Goal: Obtain resource: Obtain resource

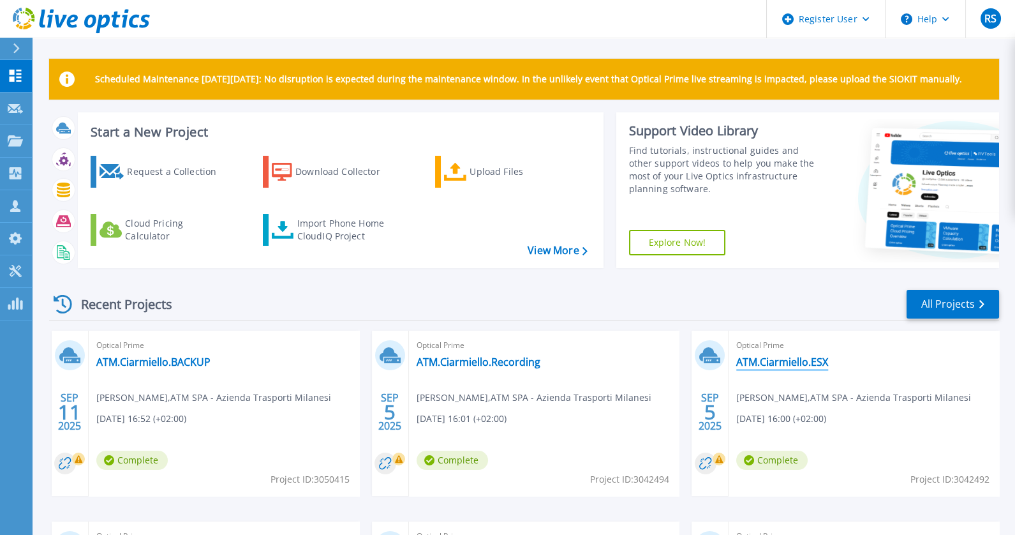
click at [802, 358] on link "ATM.Ciarmiello.ESX" at bounding box center [782, 361] width 92 height 13
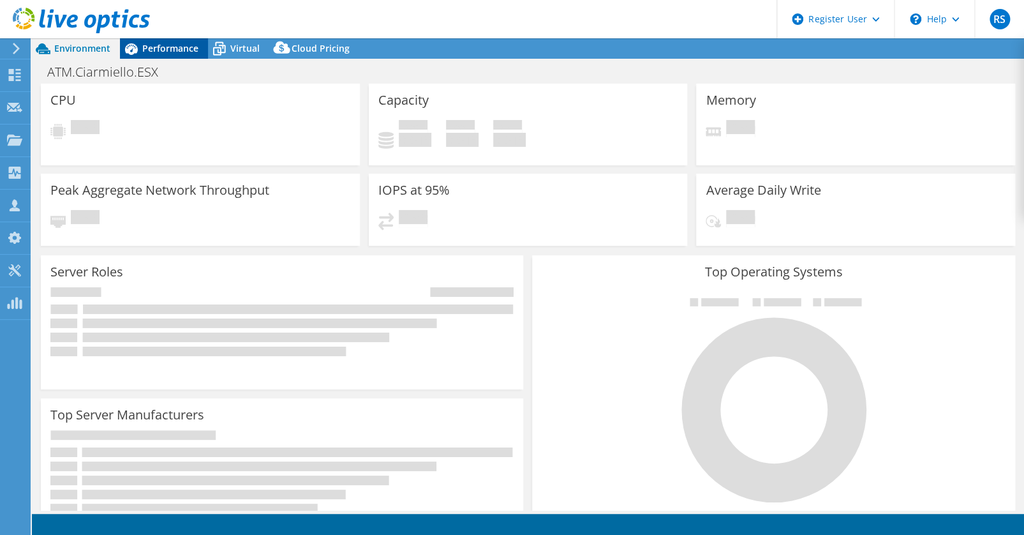
select select "USD"
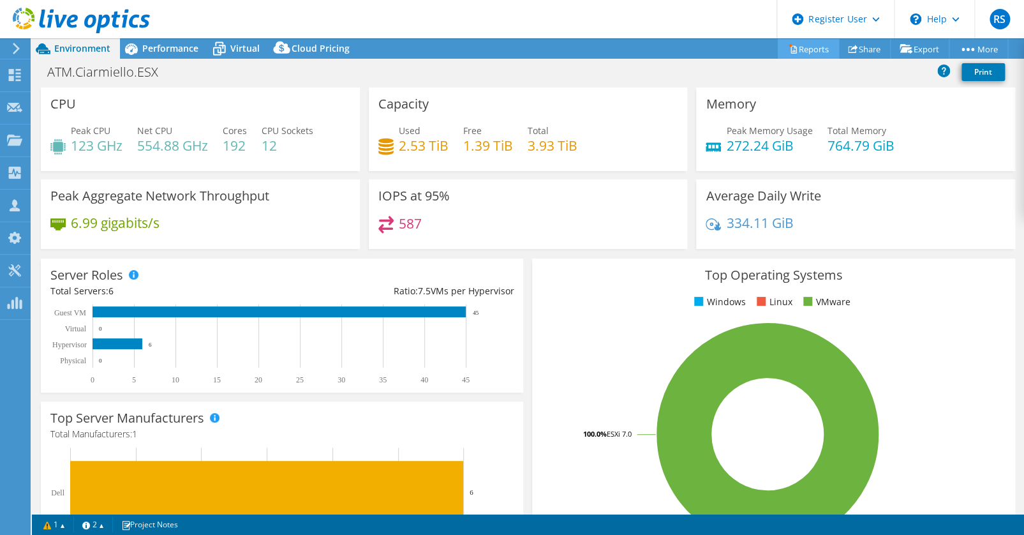
click at [798, 46] on link "Reports" at bounding box center [808, 49] width 61 height 20
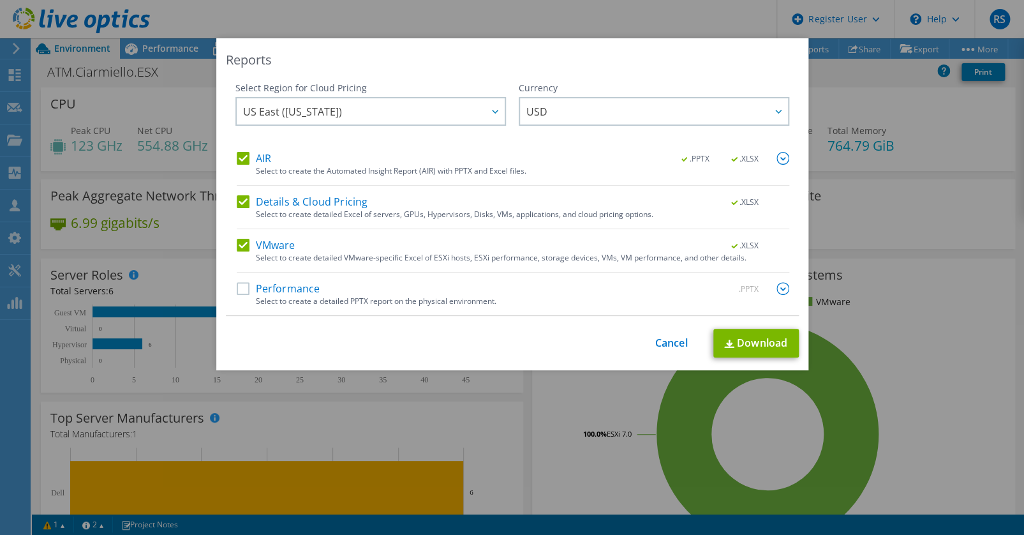
click at [242, 289] on label "Performance" at bounding box center [279, 288] width 84 height 13
click at [0, 0] on input "Performance" at bounding box center [0, 0] width 0 height 0
click at [434, 108] on span "US East (Virginia)" at bounding box center [374, 111] width 262 height 26
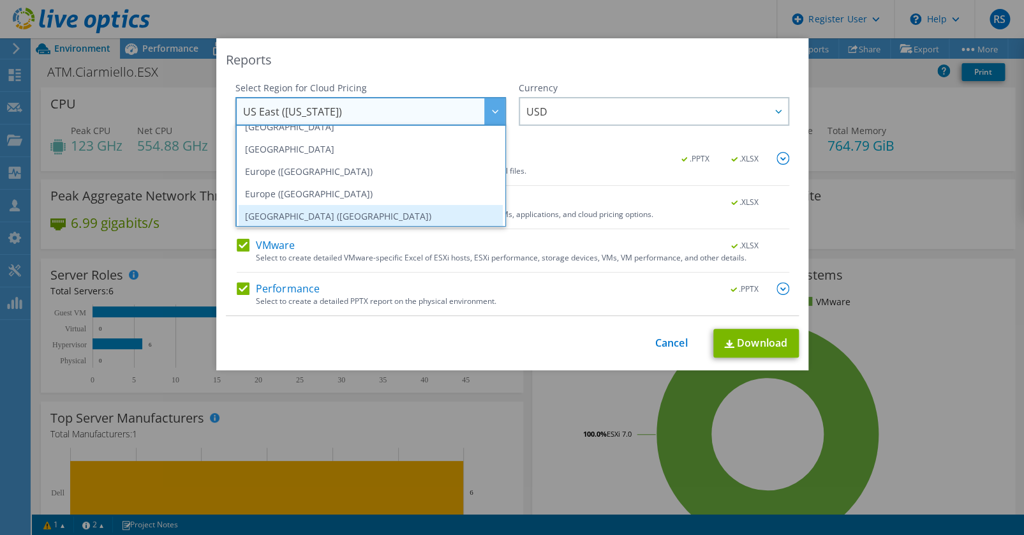
scroll to position [114, 0]
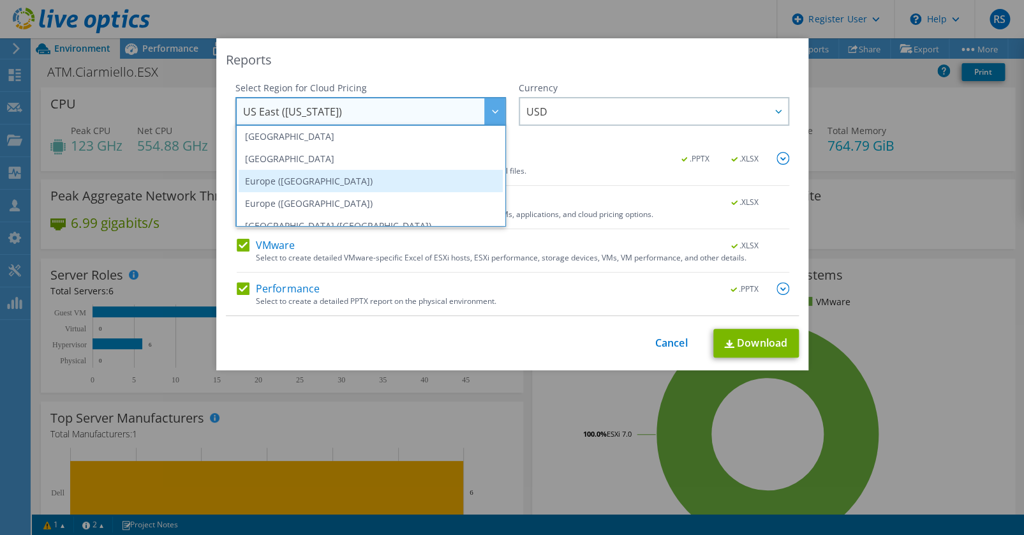
click at [366, 179] on li "Europe (Frankfurt)" at bounding box center [371, 181] width 264 height 22
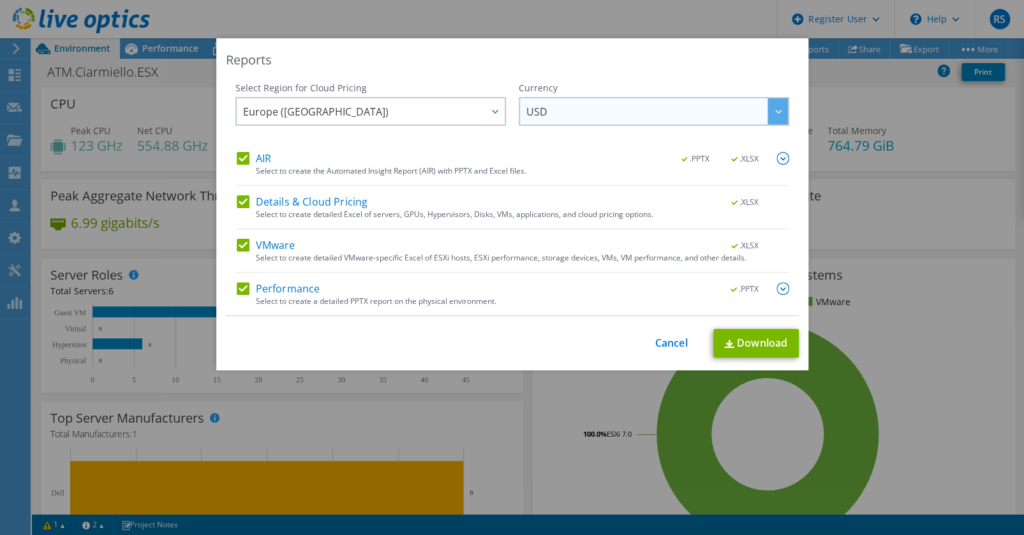
click at [568, 116] on span "USD" at bounding box center [657, 111] width 262 height 26
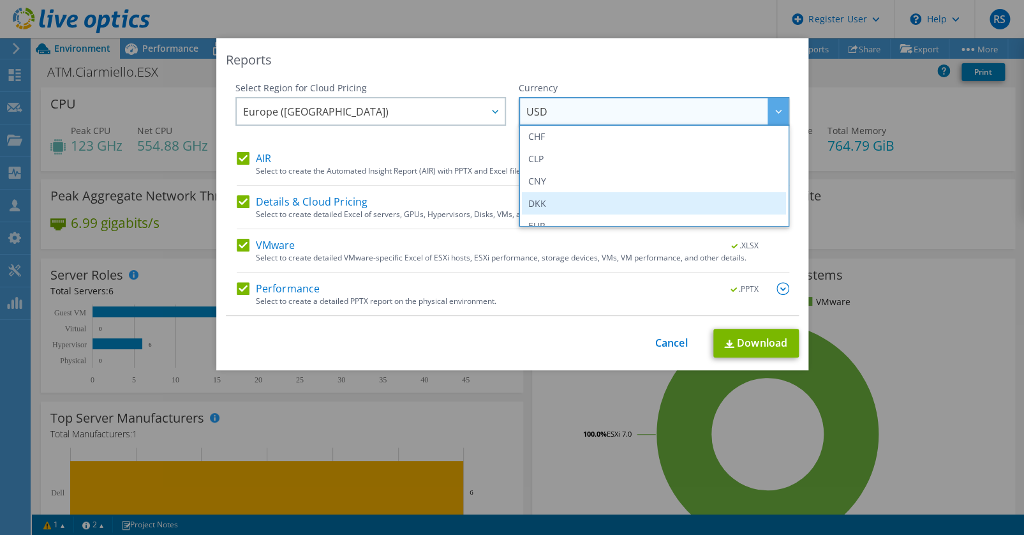
scroll to position [115, 0]
click at [565, 194] on li "EUR" at bounding box center [654, 202] width 264 height 22
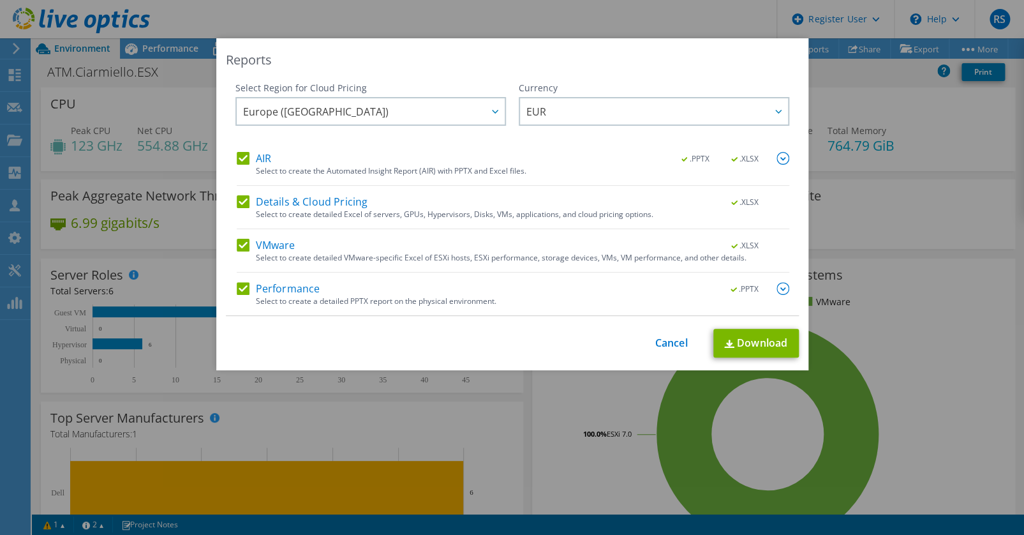
click at [776, 159] on img at bounding box center [782, 158] width 13 height 13
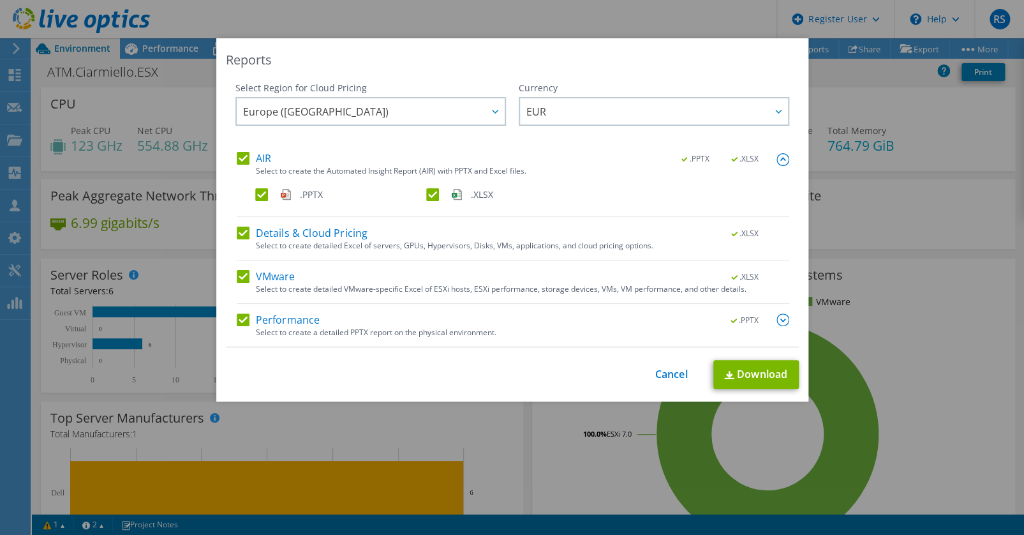
click at [778, 318] on img at bounding box center [782, 319] width 13 height 13
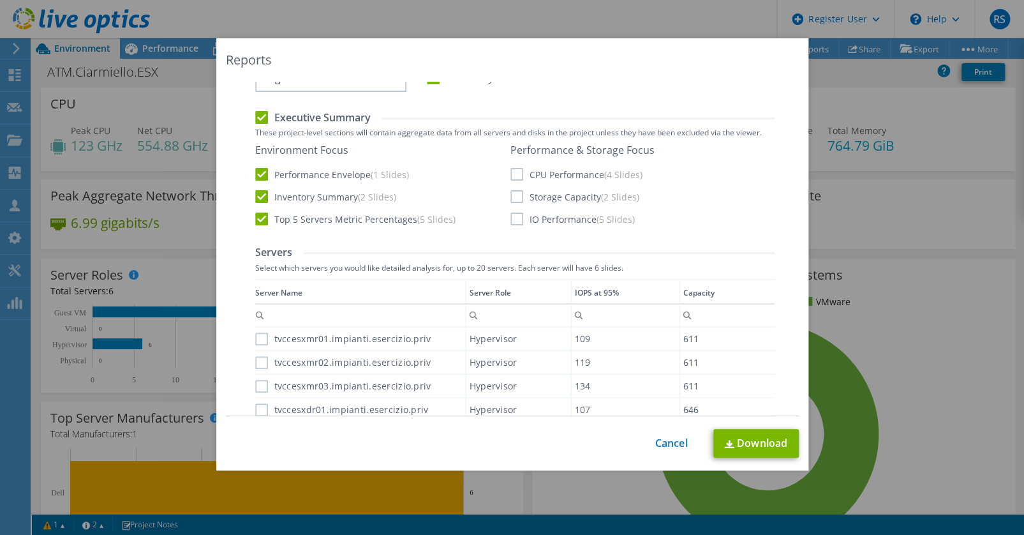
scroll to position [232, 0]
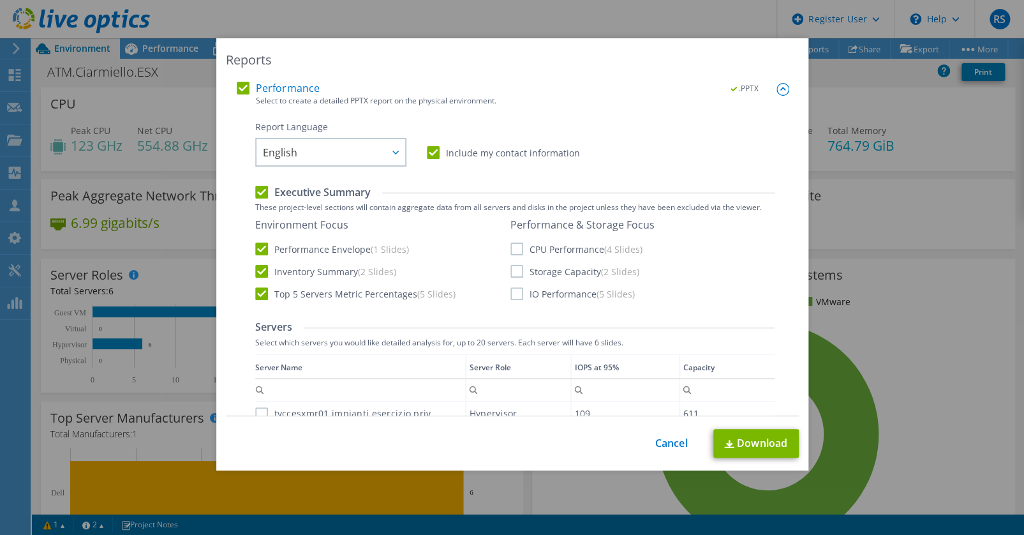
click at [510, 245] on label "CPU Performance (4 Slides)" at bounding box center [576, 248] width 132 height 13
click at [0, 0] on input "CPU Performance (4 Slides)" at bounding box center [0, 0] width 0 height 0
click at [512, 272] on label "Storage Capacity (2 Slides)" at bounding box center [574, 271] width 129 height 13
click at [0, 0] on input "Storage Capacity (2 Slides)" at bounding box center [0, 0] width 0 height 0
click at [512, 295] on label "IO Performance (5 Slides)" at bounding box center [572, 293] width 124 height 13
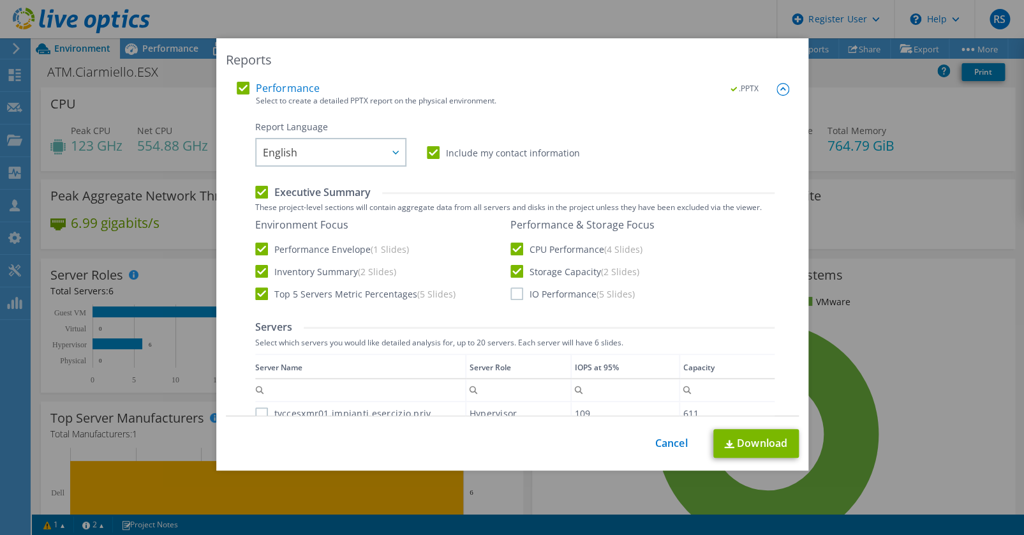
click at [0, 0] on input "IO Performance (5 Slides)" at bounding box center [0, 0] width 0 height 0
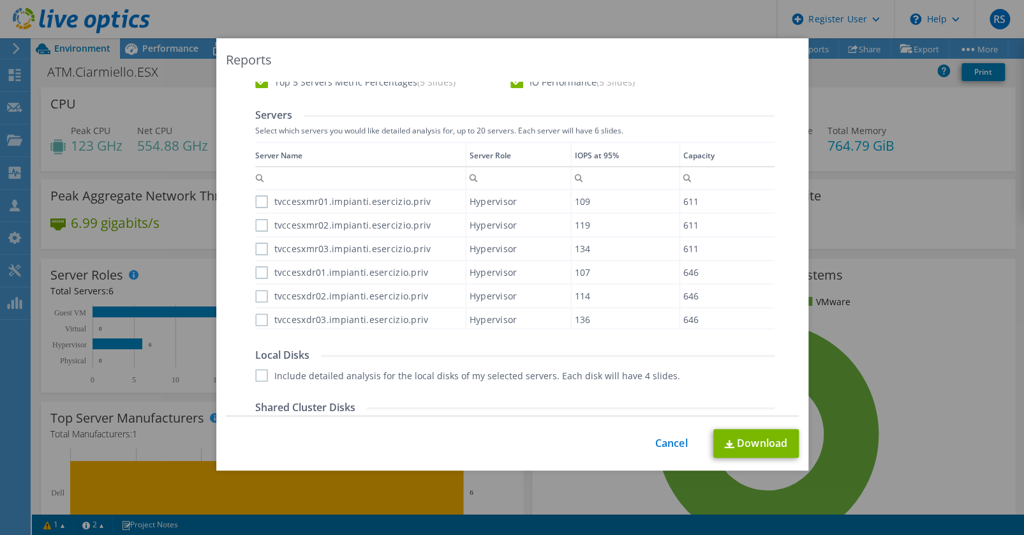
scroll to position [444, 0]
drag, startPoint x: 255, startPoint y: 198, endPoint x: 260, endPoint y: 217, distance: 19.7
click at [255, 199] on label "tvccesxmr01.impianti.esercizio.priv" at bounding box center [343, 201] width 176 height 13
click at [0, 0] on input "tvccesxmr01.impianti.esercizio.priv" at bounding box center [0, 0] width 0 height 0
drag, startPoint x: 260, startPoint y: 228, endPoint x: 260, endPoint y: 244, distance: 16.6
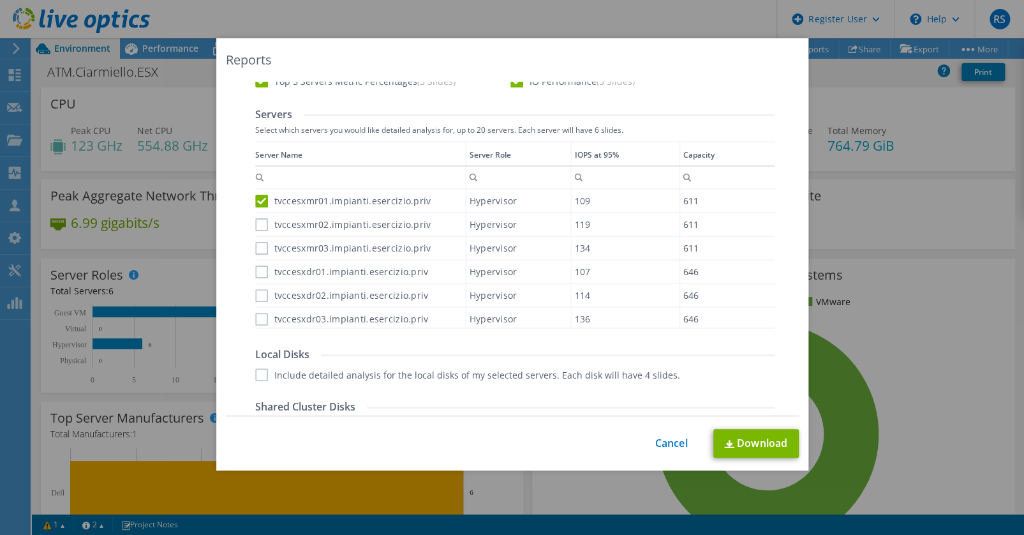
click at [260, 228] on label "tvccesxmr02.impianti.esercizio.priv" at bounding box center [343, 224] width 176 height 13
click at [0, 0] on input "tvccesxmr02.impianti.esercizio.priv" at bounding box center [0, 0] width 0 height 0
drag, startPoint x: 259, startPoint y: 248, endPoint x: 260, endPoint y: 265, distance: 17.9
click at [260, 248] on label "tvccesxmr03.impianti.esercizio.priv" at bounding box center [343, 248] width 176 height 13
click at [0, 0] on input "tvccesxmr03.impianti.esercizio.priv" at bounding box center [0, 0] width 0 height 0
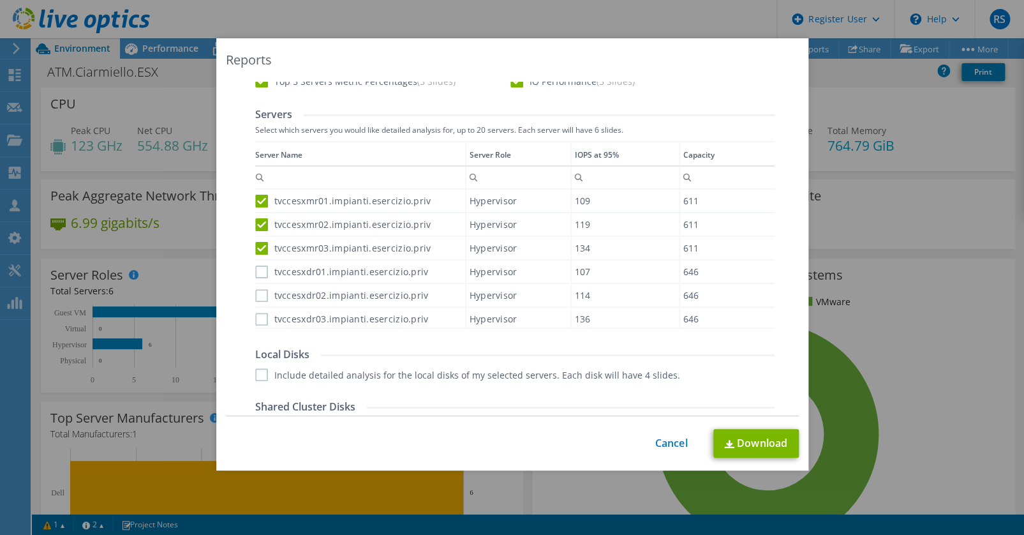
drag, startPoint x: 260, startPoint y: 271, endPoint x: 259, endPoint y: 293, distance: 22.3
click at [259, 271] on label "tvccesxdr01.impianti.esercizio.priv" at bounding box center [342, 271] width 174 height 13
click at [0, 0] on input "tvccesxdr01.impianti.esercizio.priv" at bounding box center [0, 0] width 0 height 0
click at [259, 293] on label "tvccesxdr02.impianti.esercizio.priv" at bounding box center [342, 295] width 174 height 13
click at [0, 0] on input "tvccesxdr02.impianti.esercizio.priv" at bounding box center [0, 0] width 0 height 0
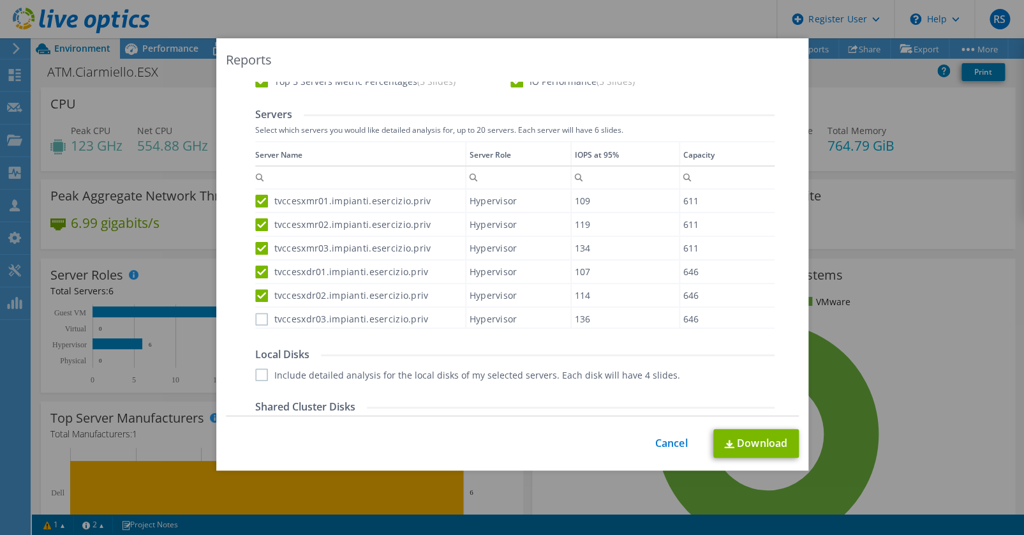
click at [258, 316] on label "tvccesxdr03.impianti.esercizio.priv" at bounding box center [342, 319] width 174 height 13
click at [0, 0] on input "tvccesxdr03.impianti.esercizio.priv" at bounding box center [0, 0] width 0 height 0
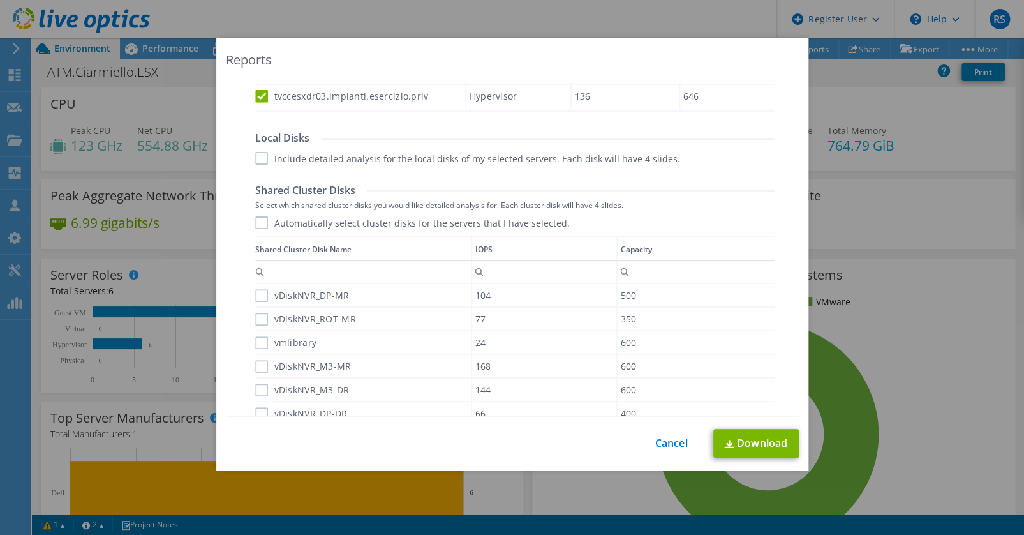
scroll to position [676, 0]
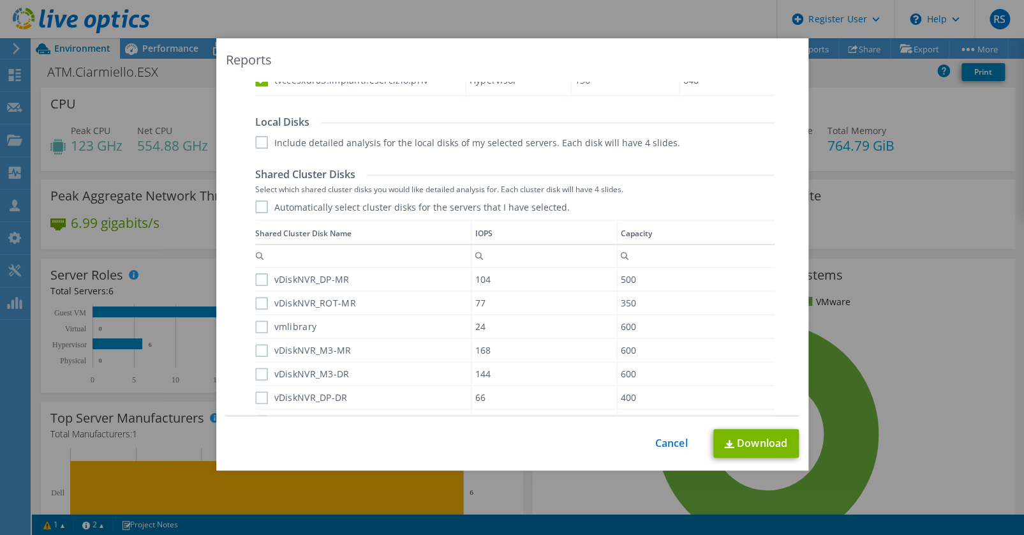
click at [258, 210] on label "Automatically select cluster disks for the servers that I have selected." at bounding box center [412, 206] width 315 height 13
click at [0, 0] on input "Automatically select cluster disks for the servers that I have selected." at bounding box center [0, 0] width 0 height 0
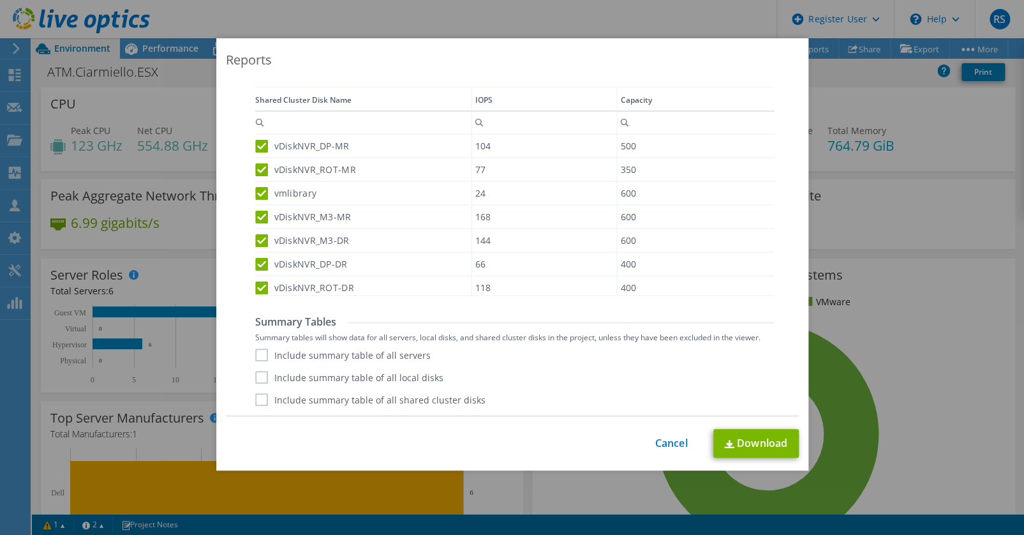
scroll to position [8, 0]
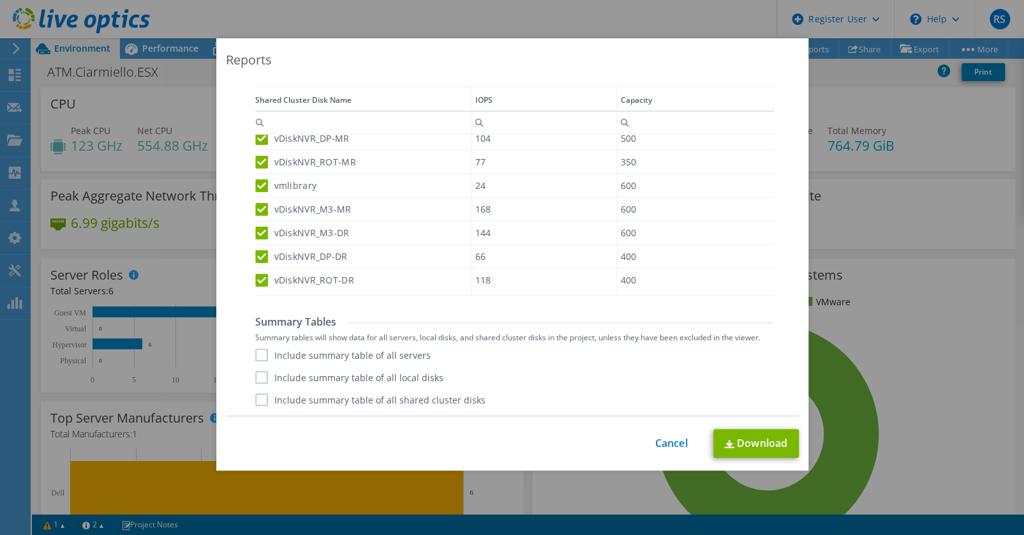
click at [257, 353] on label "Include summary table of all servers" at bounding box center [342, 354] width 175 height 13
click at [0, 0] on input "Include summary table of all servers" at bounding box center [0, 0] width 0 height 0
click at [255, 385] on div "Include summary table of all servers Include summary table of all local disks I…" at bounding box center [514, 376] width 519 height 57
click at [258, 399] on label "Include summary table of all shared cluster disks" at bounding box center [370, 399] width 230 height 13
click at [0, 0] on input "Include summary table of all shared cluster disks" at bounding box center [0, 0] width 0 height 0
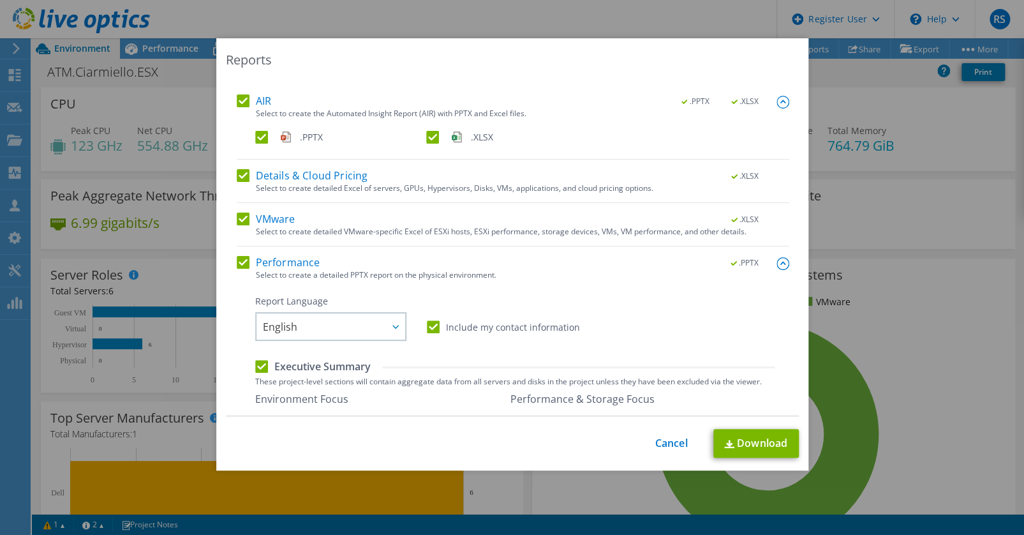
scroll to position [0, 0]
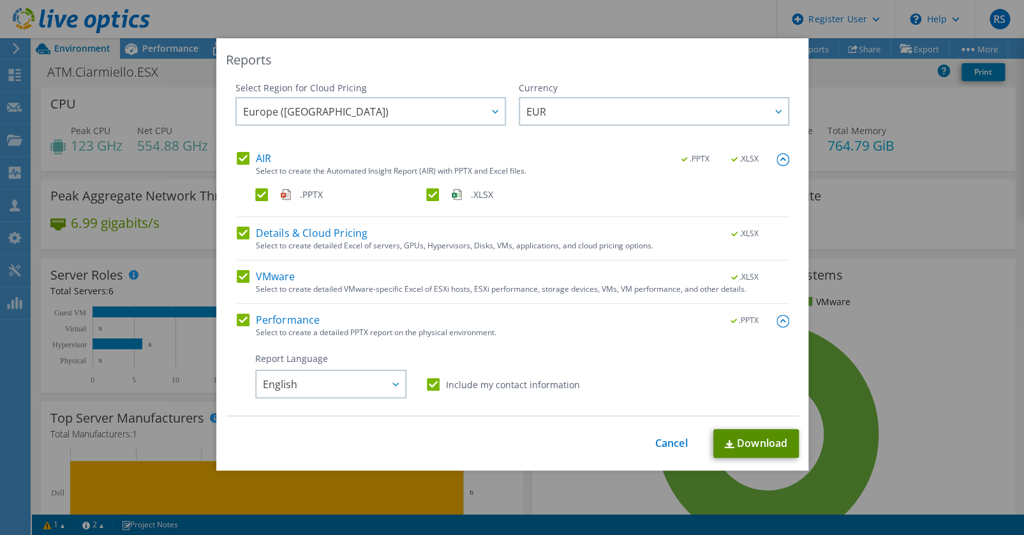
click at [768, 444] on link "Download" at bounding box center [755, 443] width 85 height 29
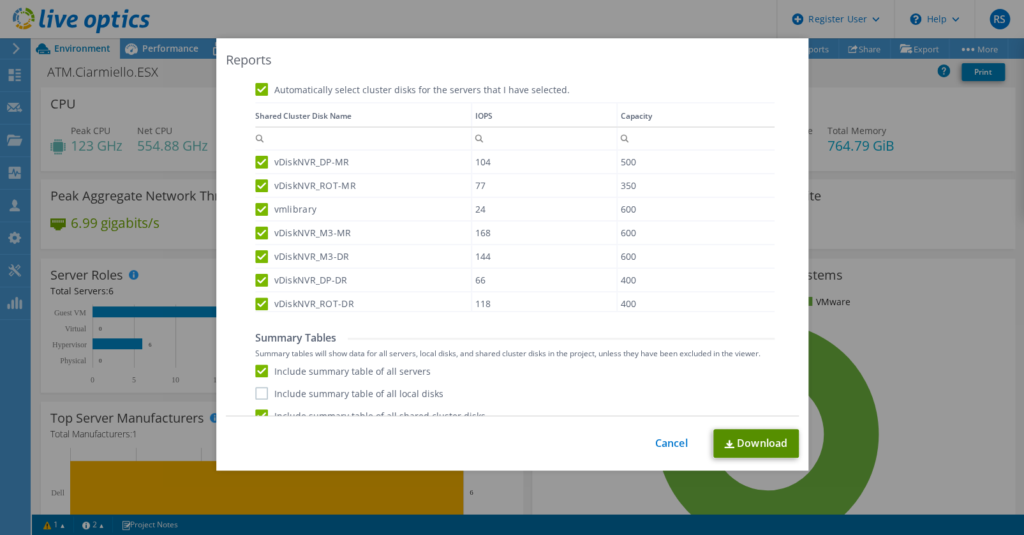
scroll to position [811, 0]
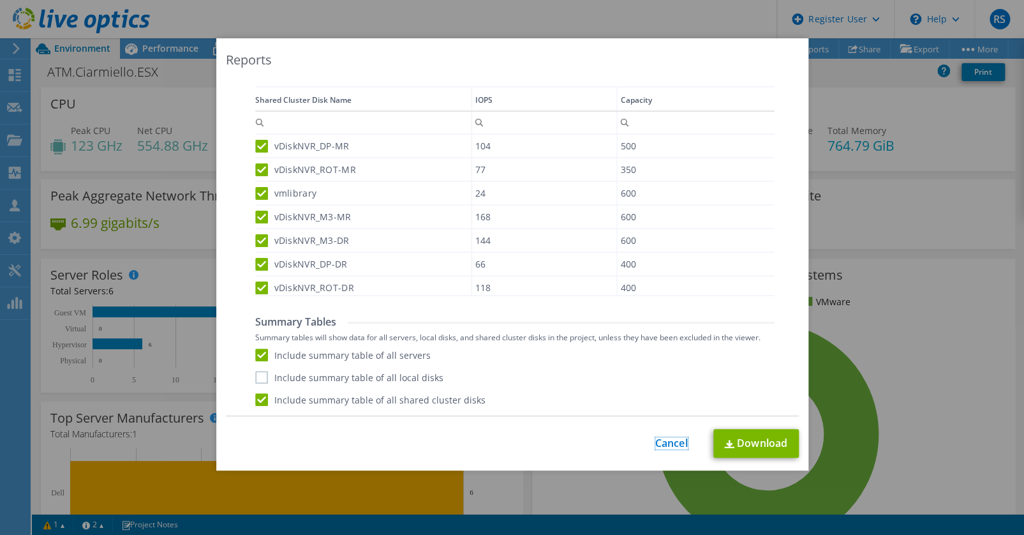
click at [664, 447] on link "Cancel" at bounding box center [671, 443] width 33 height 12
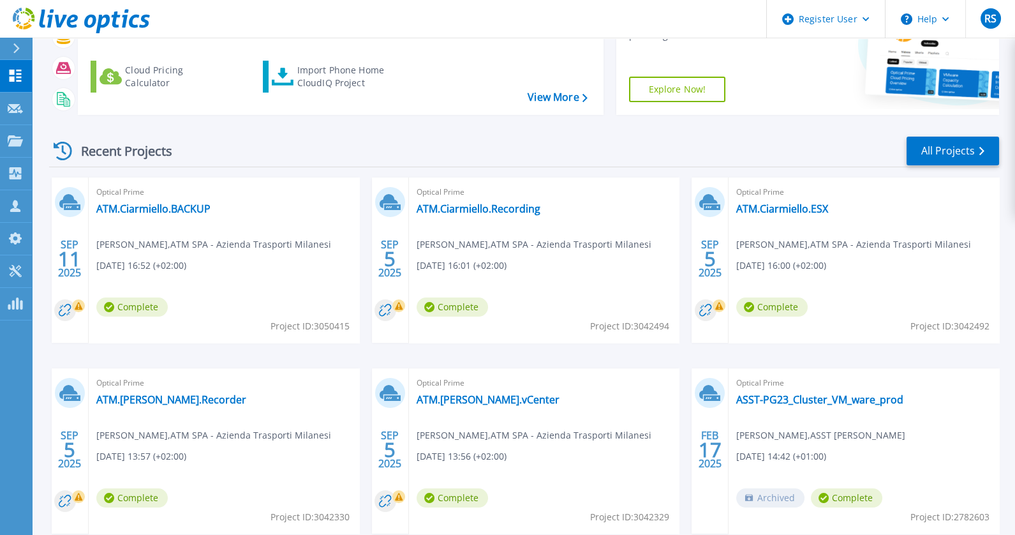
scroll to position [174, 0]
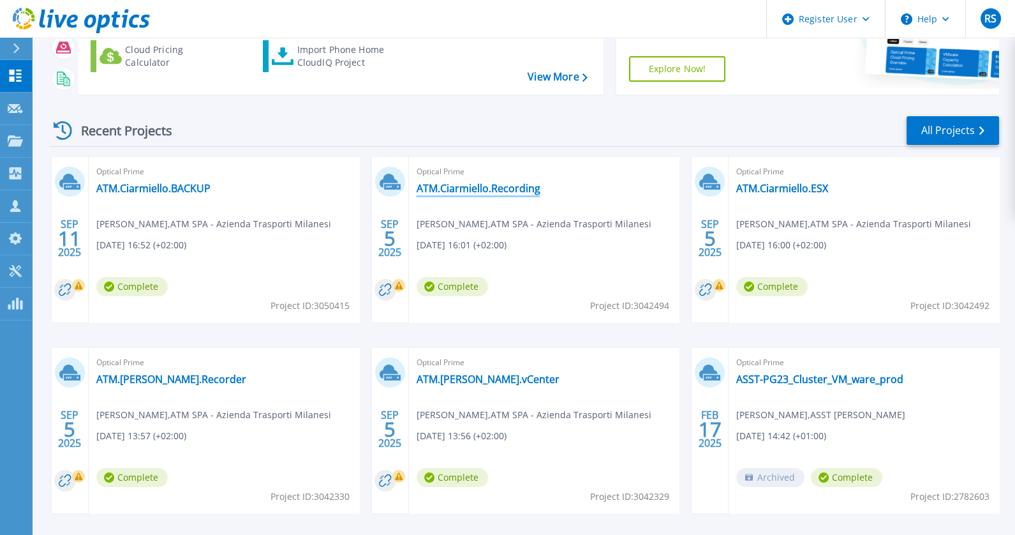
click at [498, 182] on link "ATM.Ciarmiello.Recording" at bounding box center [479, 188] width 124 height 13
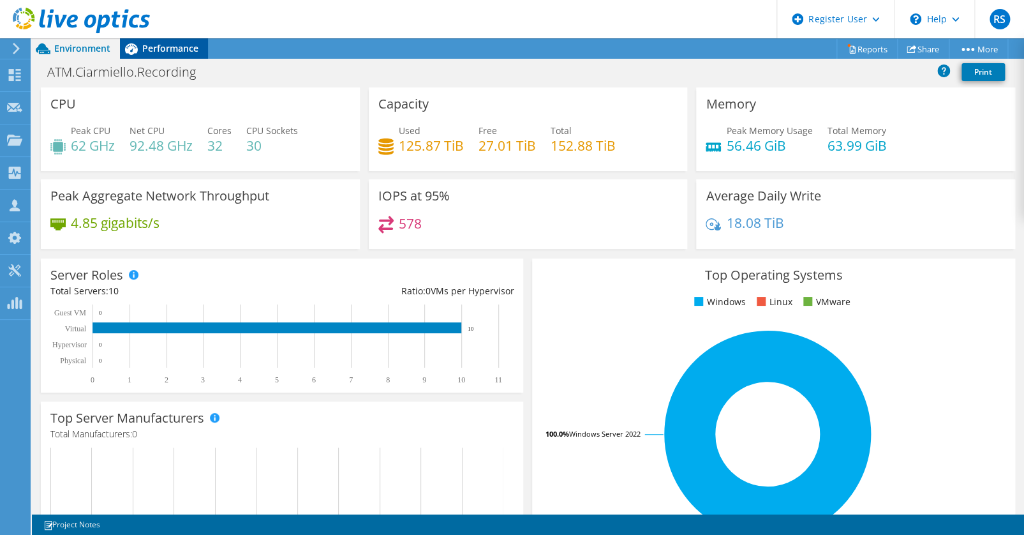
click at [162, 50] on span "Performance" at bounding box center [170, 48] width 56 height 12
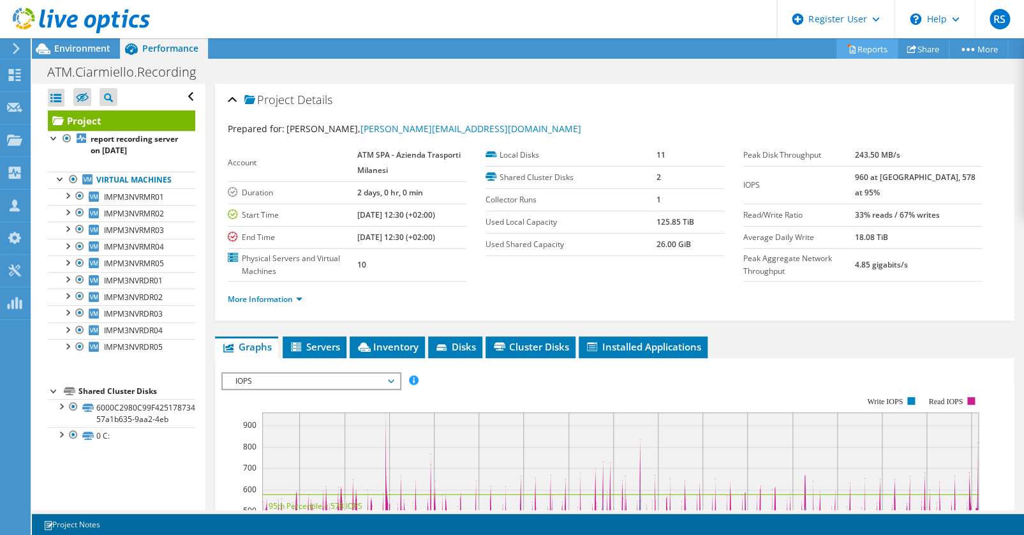
click at [876, 46] on link "Reports" at bounding box center [866, 49] width 61 height 20
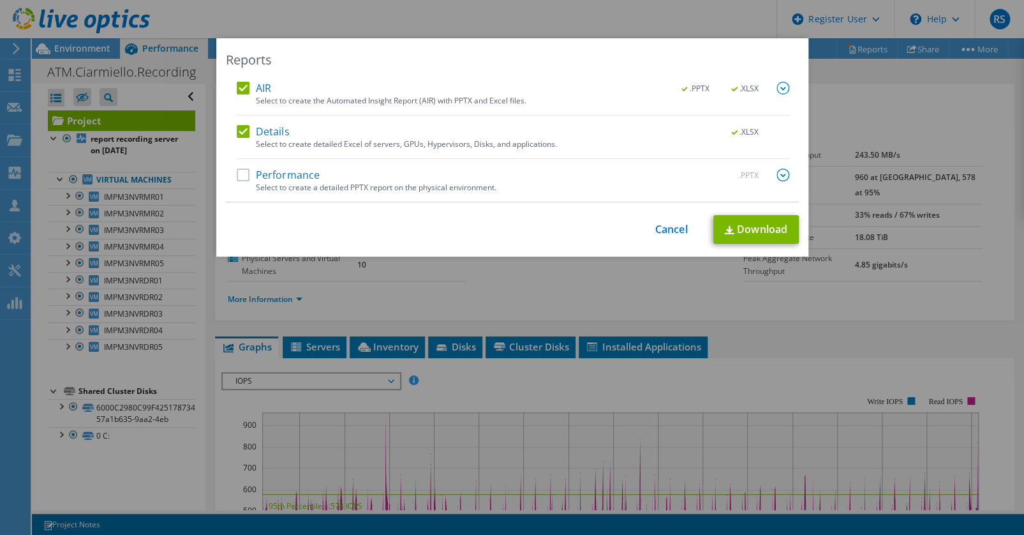
click at [240, 174] on label "Performance" at bounding box center [279, 174] width 84 height 13
click at [0, 0] on input "Performance" at bounding box center [0, 0] width 0 height 0
click at [778, 89] on img at bounding box center [782, 88] width 13 height 13
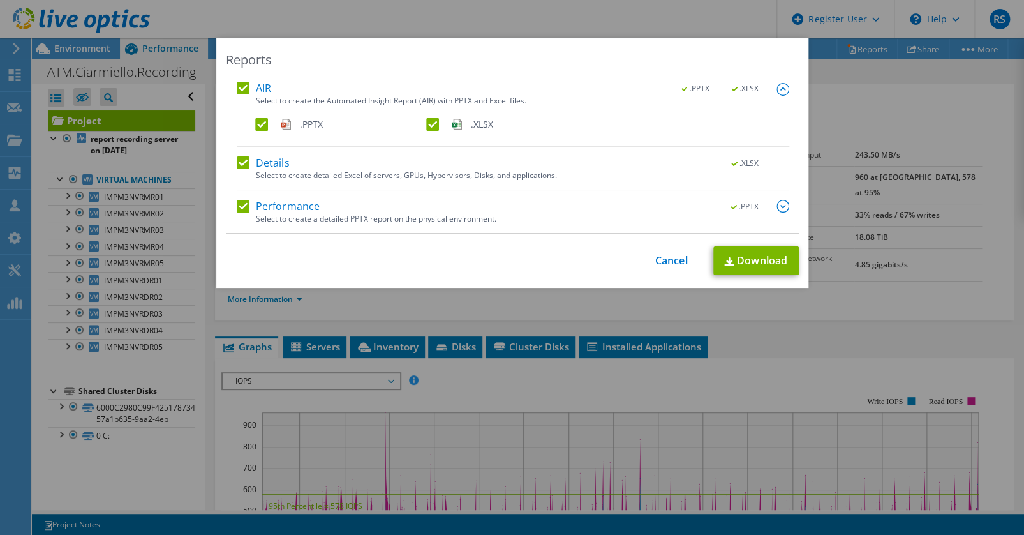
click at [779, 209] on img at bounding box center [782, 206] width 13 height 13
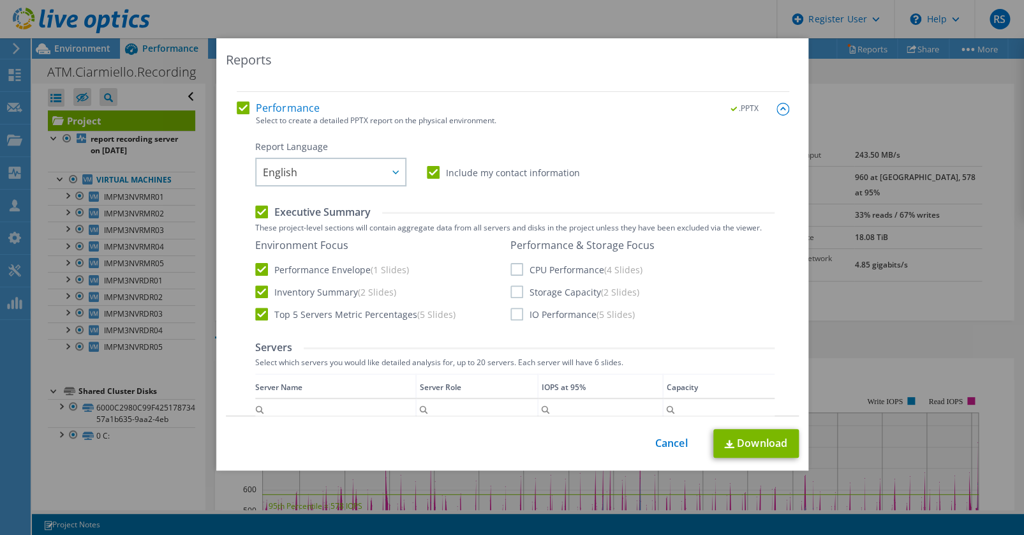
scroll to position [174, 0]
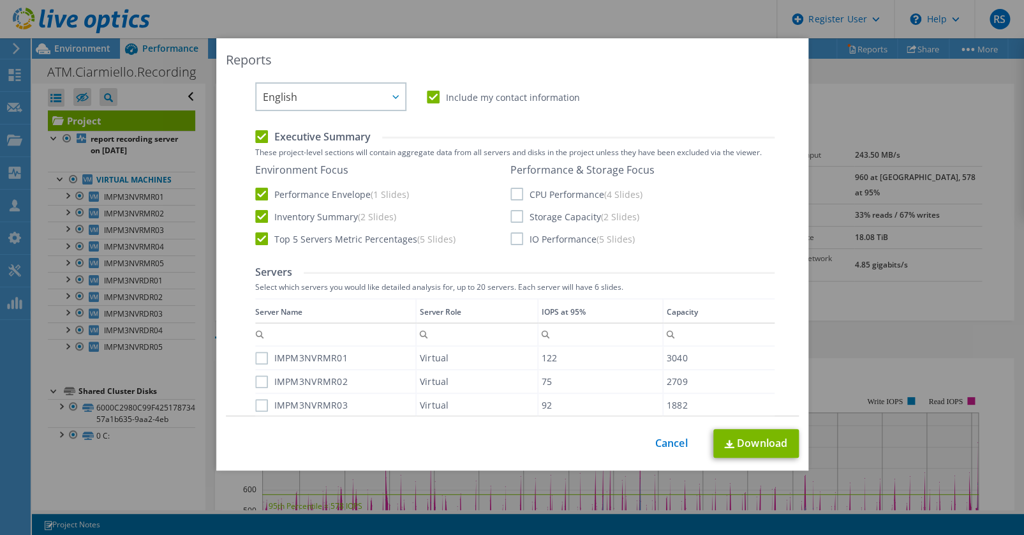
click at [514, 192] on label "CPU Performance (4 Slides)" at bounding box center [576, 194] width 132 height 13
click at [0, 0] on input "CPU Performance (4 Slides)" at bounding box center [0, 0] width 0 height 0
click at [513, 212] on label "Storage Capacity (2 Slides)" at bounding box center [574, 216] width 129 height 13
click at [0, 0] on input "Storage Capacity (2 Slides)" at bounding box center [0, 0] width 0 height 0
click at [516, 236] on label "IO Performance (5 Slides)" at bounding box center [572, 238] width 124 height 13
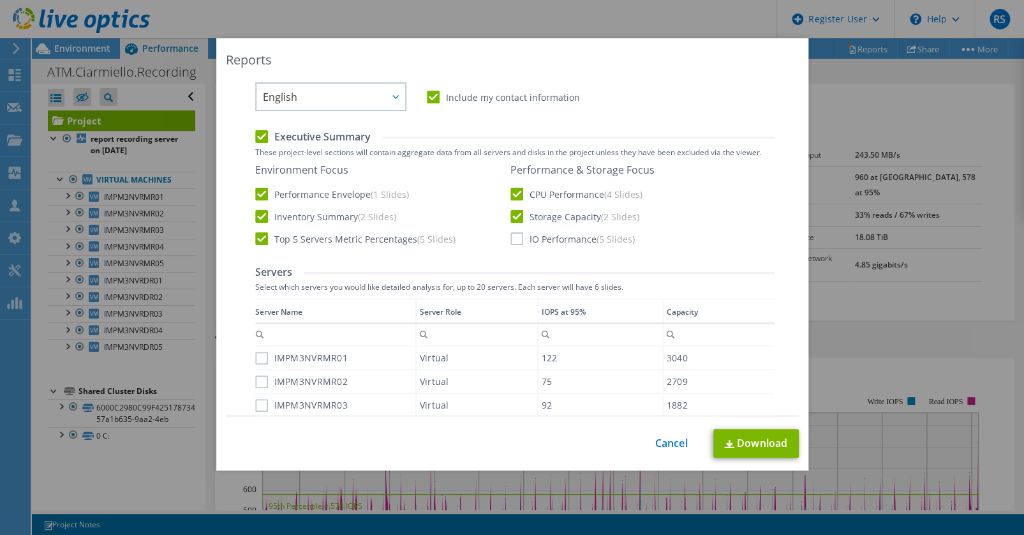
click at [0, 0] on input "IO Performance (5 Slides)" at bounding box center [0, 0] width 0 height 0
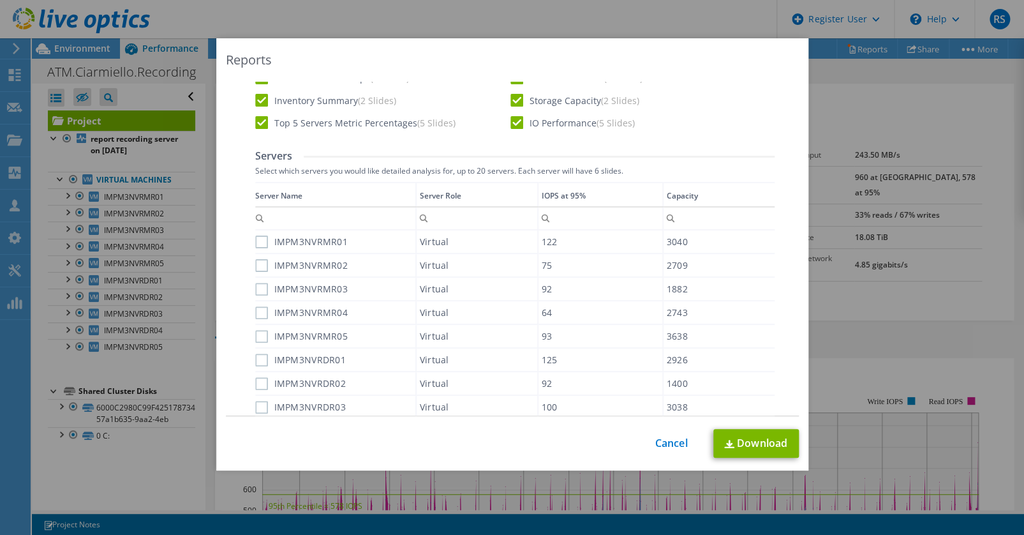
click at [260, 240] on label "IMPM3NVRMR01" at bounding box center [301, 241] width 93 height 13
click at [0, 0] on input "IMPM3NVRMR01" at bounding box center [0, 0] width 0 height 0
click at [258, 269] on label "IMPM3NVRMR02" at bounding box center [301, 265] width 93 height 13
click at [0, 0] on input "IMPM3NVRMR02" at bounding box center [0, 0] width 0 height 0
drag, startPoint x: 261, startPoint y: 291, endPoint x: 261, endPoint y: 301, distance: 9.6
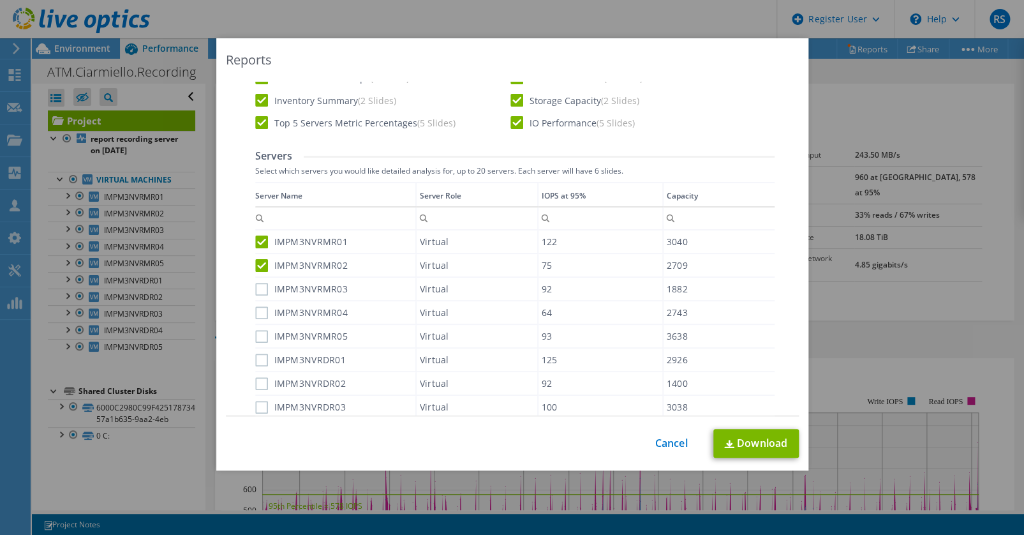
click at [261, 292] on label "IMPM3NVRMR03" at bounding box center [301, 289] width 93 height 13
click at [0, 0] on input "IMPM3NVRMR03" at bounding box center [0, 0] width 0 height 0
click at [261, 311] on label "IMPM3NVRMR04" at bounding box center [301, 312] width 93 height 13
click at [0, 0] on input "IMPM3NVRMR04" at bounding box center [0, 0] width 0 height 0
drag, startPoint x: 260, startPoint y: 334, endPoint x: 260, endPoint y: 372, distance: 37.6
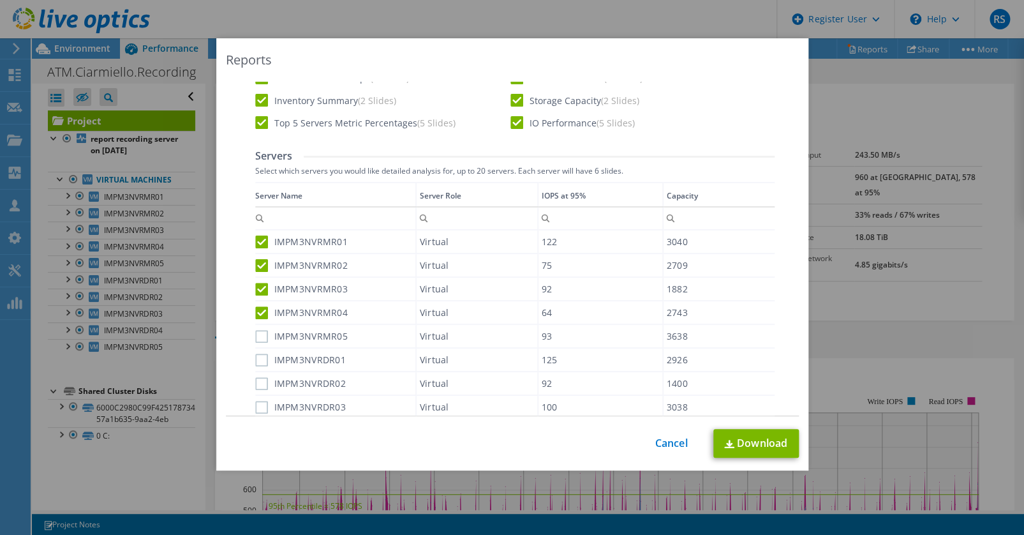
click at [260, 335] on label "IMPM3NVRMR05" at bounding box center [301, 336] width 93 height 13
click at [0, 0] on input "IMPM3NVRMR05" at bounding box center [0, 0] width 0 height 0
click at [257, 357] on label "IMPM3NVRDR01" at bounding box center [300, 359] width 91 height 13
click at [0, 0] on input "IMPM3NVRDR01" at bounding box center [0, 0] width 0 height 0
click at [260, 383] on label "IMPM3NVRDR02" at bounding box center [300, 383] width 91 height 13
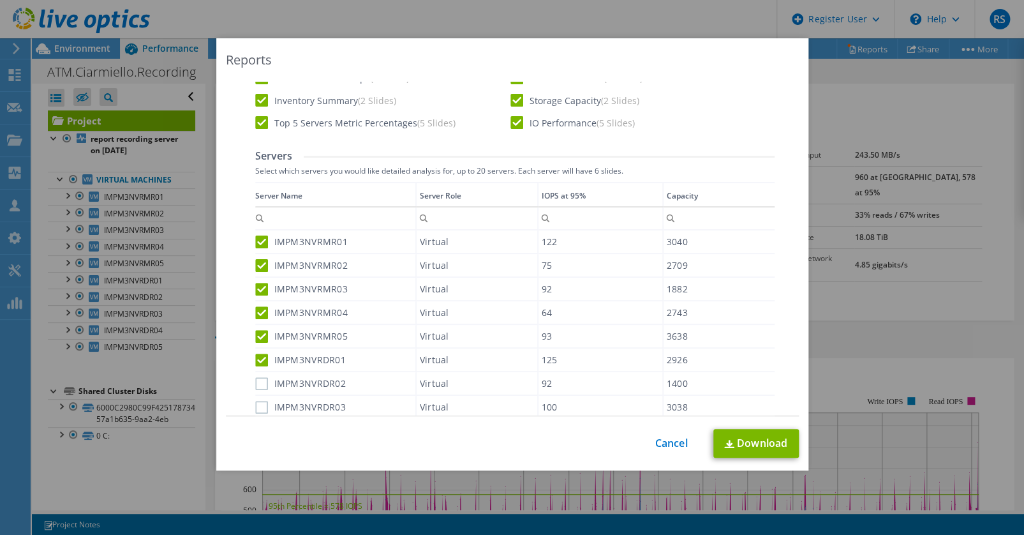
click at [0, 0] on input "IMPM3NVRDR02" at bounding box center [0, 0] width 0 height 0
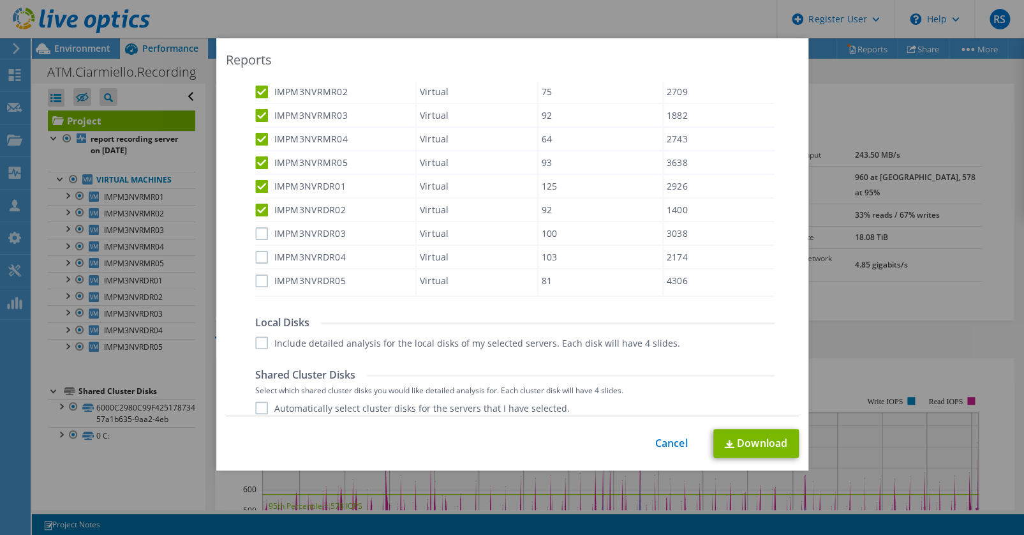
scroll to position [464, 0]
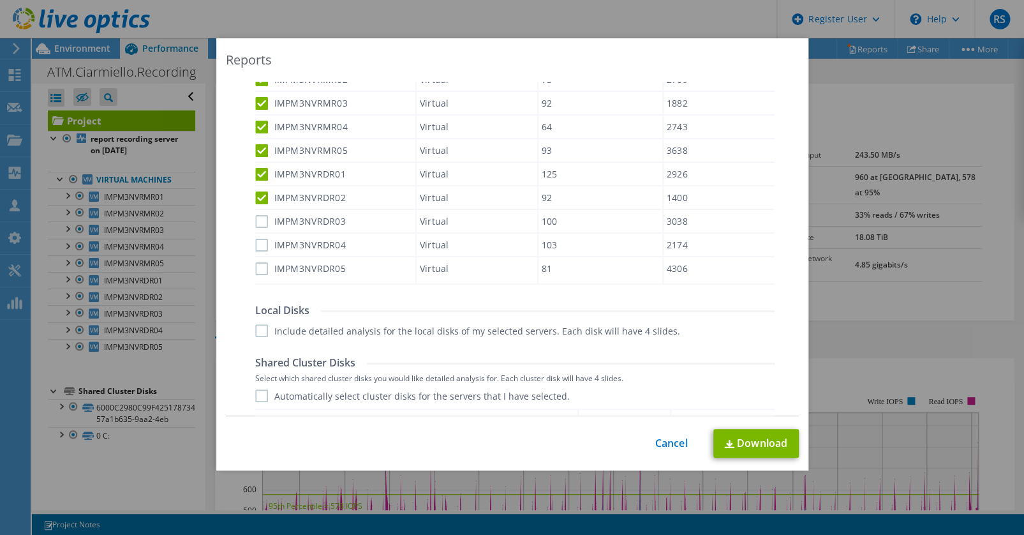
drag, startPoint x: 255, startPoint y: 216, endPoint x: 257, endPoint y: 248, distance: 32.0
click at [255, 217] on label "IMPM3NVRDR03" at bounding box center [300, 221] width 91 height 13
click at [0, 0] on input "IMPM3NVRDR03" at bounding box center [0, 0] width 0 height 0
click at [257, 244] on label "IMPM3NVRDR04" at bounding box center [300, 245] width 91 height 13
click at [0, 0] on input "IMPM3NVRDR04" at bounding box center [0, 0] width 0 height 0
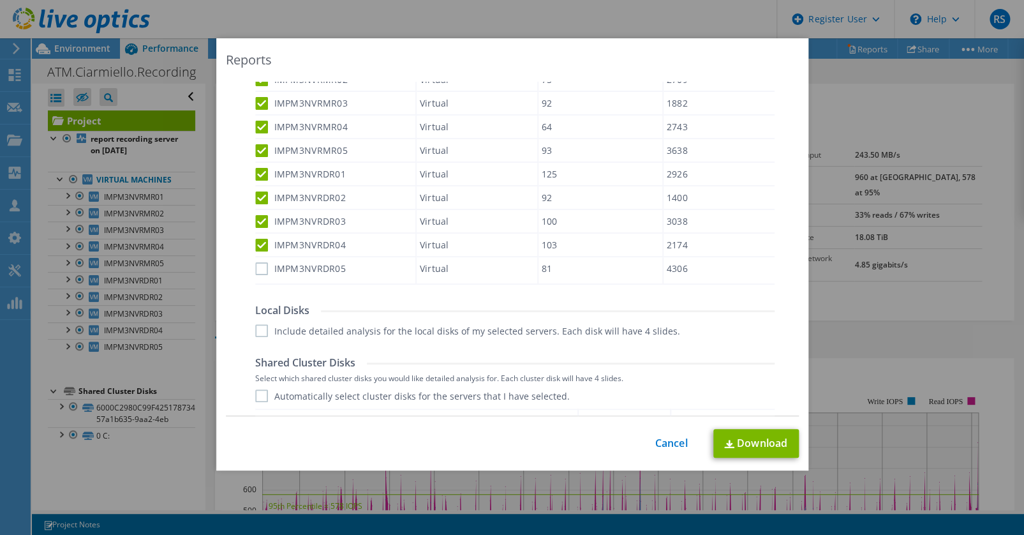
click at [257, 267] on label "IMPM3NVRDR05" at bounding box center [300, 268] width 91 height 13
click at [0, 0] on input "IMPM3NVRDR05" at bounding box center [0, 0] width 0 height 0
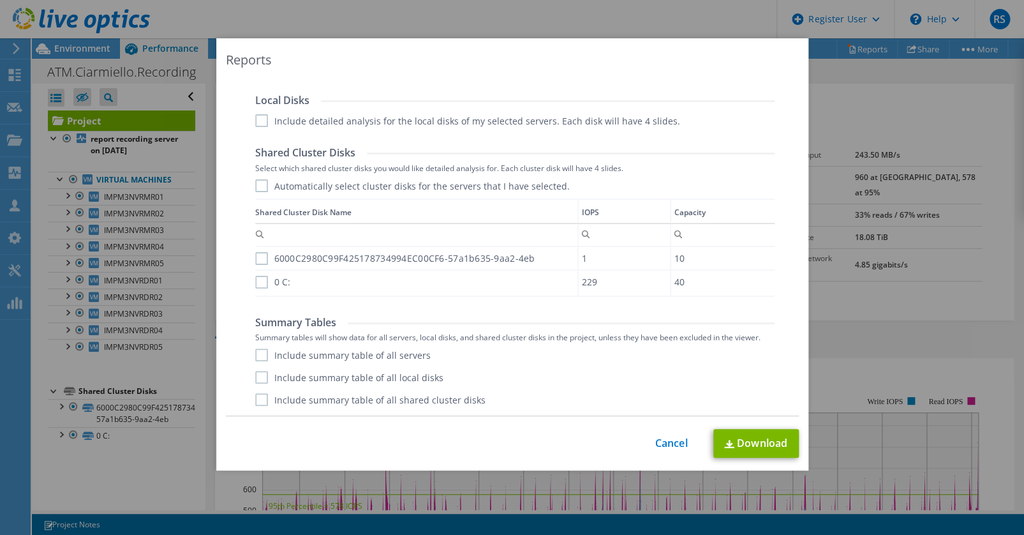
click at [259, 118] on label "Include detailed analysis for the local disks of my selected servers. Each disk…" at bounding box center [467, 120] width 425 height 13
click at [0, 0] on input "Include detailed analysis for the local disks of my selected servers. Each disk…" at bounding box center [0, 0] width 0 height 0
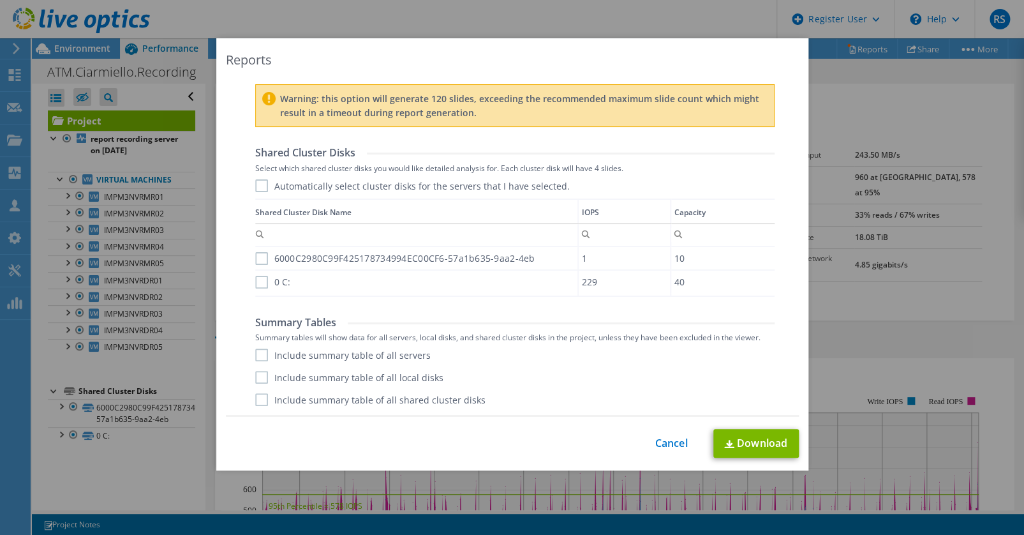
scroll to position [1, 0]
click at [255, 354] on label "Include summary table of all servers" at bounding box center [342, 354] width 175 height 13
click at [0, 0] on input "Include summary table of all servers" at bounding box center [0, 0] width 0 height 0
click at [260, 379] on label "Include summary table of all local disks" at bounding box center [349, 377] width 188 height 13
click at [0, 0] on input "Include summary table of all local disks" at bounding box center [0, 0] width 0 height 0
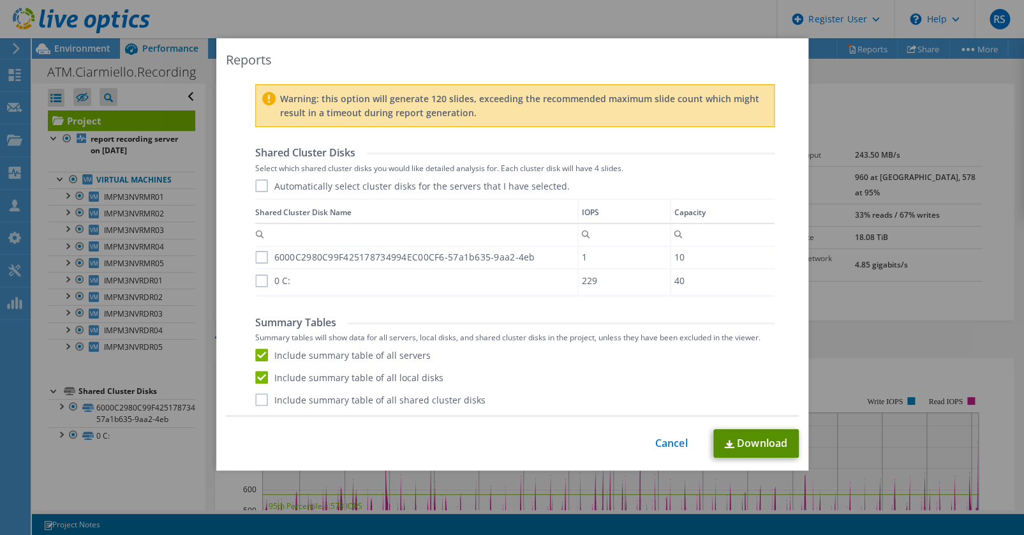
click at [762, 447] on link "Download" at bounding box center [755, 443] width 85 height 29
drag, startPoint x: 669, startPoint y: 448, endPoint x: 664, endPoint y: 445, distance: 6.6
click at [669, 447] on link "Cancel" at bounding box center [671, 443] width 33 height 12
